Goal: Use online tool/utility

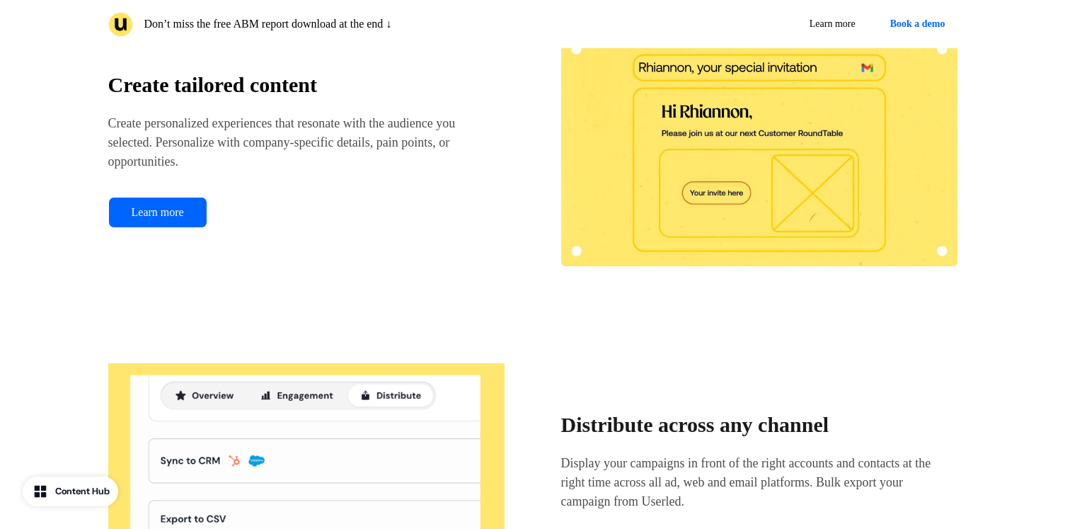
scroll to position [1237, 0]
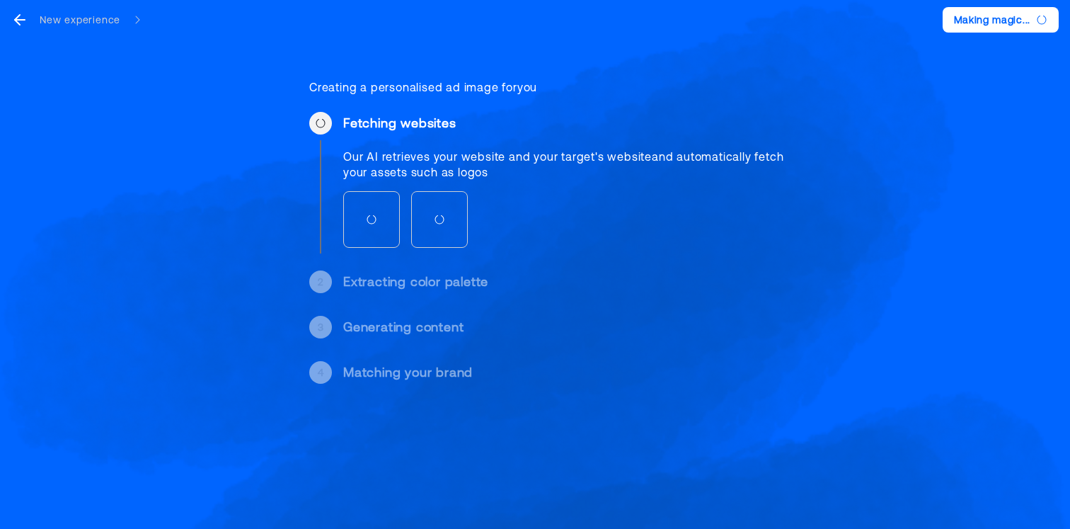
click at [593, 320] on div "Generating content" at bounding box center [571, 327] width 457 height 17
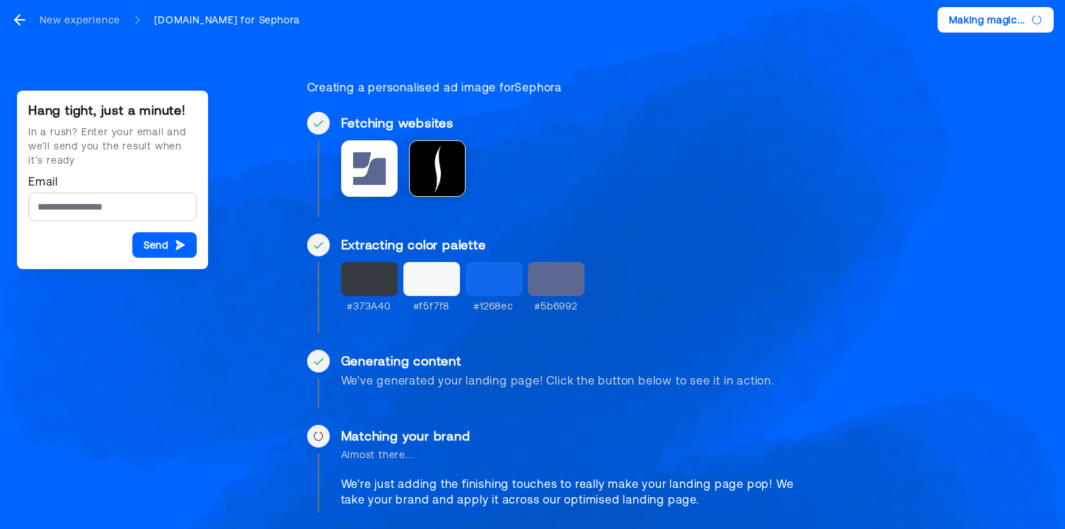
scroll to position [12, 0]
